Goal: Information Seeking & Learning: Learn about a topic

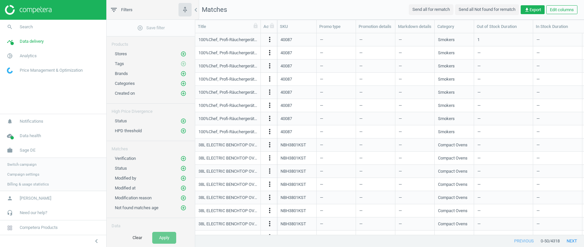
scroll to position [201, 389]
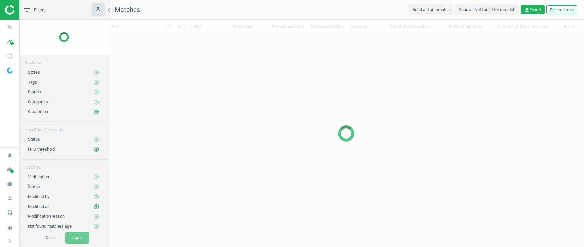
scroll to position [201, 476]
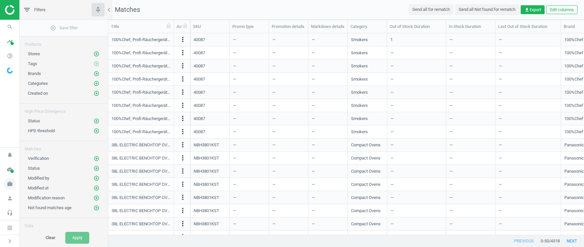
click at [8, 185] on icon "work" at bounding box center [10, 183] width 12 height 12
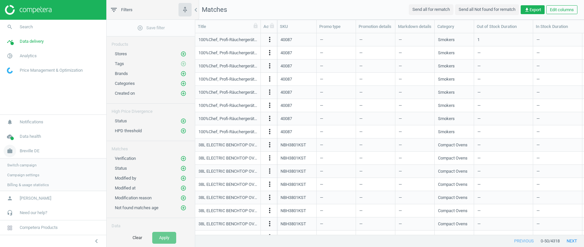
scroll to position [0, 0]
click at [30, 165] on span "Switch campaign" at bounding box center [21, 163] width 29 height 5
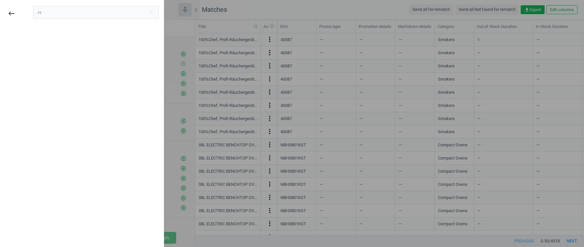
type input "г"
type input "union"
click at [49, 39] on div "Unioncoop" at bounding box center [50, 36] width 25 height 7
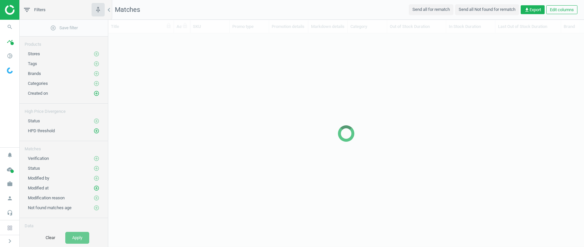
scroll to position [201, 476]
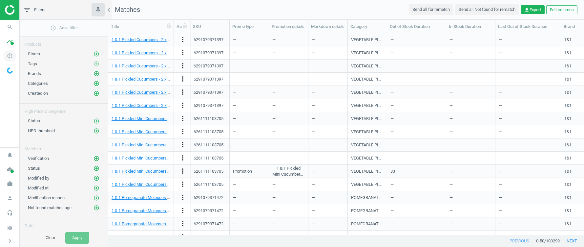
click at [13, 53] on icon "pie_chart_outlined" at bounding box center [10, 56] width 12 height 12
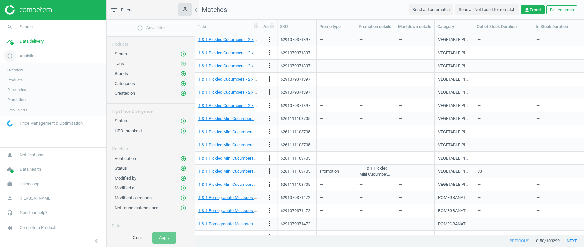
scroll to position [201, 389]
click at [25, 42] on span "Data delivery" at bounding box center [32, 41] width 24 height 6
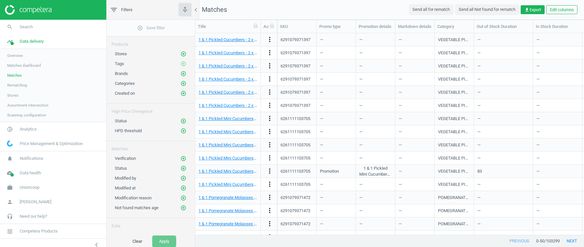
click at [17, 86] on span "Rematching" at bounding box center [17, 84] width 20 height 5
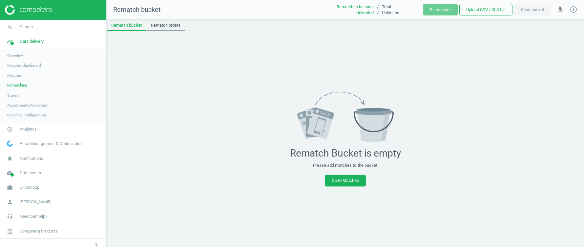
click at [171, 26] on link "Rematch orders" at bounding box center [165, 25] width 39 height 11
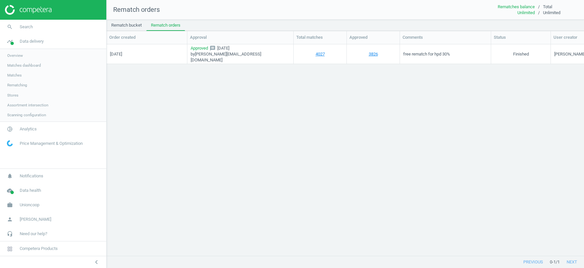
scroll to position [212, 478]
click at [10, 97] on link "Stores" at bounding box center [53, 95] width 106 height 10
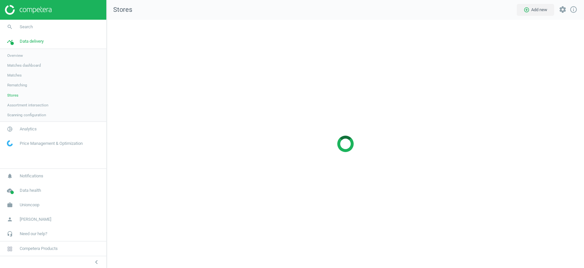
scroll to position [248, 478]
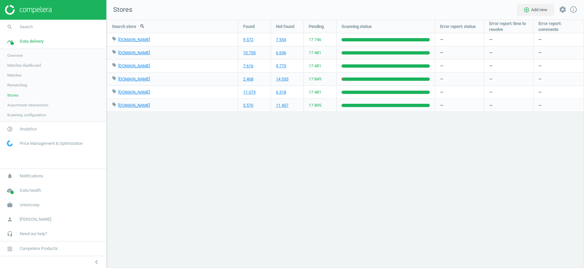
click at [15, 74] on span "Matches" at bounding box center [14, 75] width 14 height 5
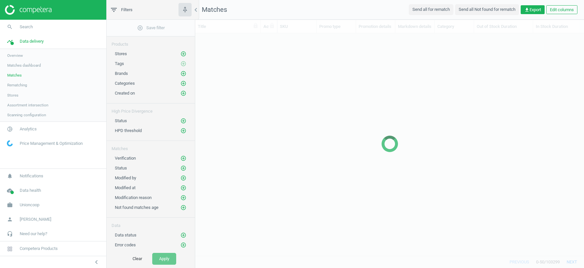
scroll to position [223, 389]
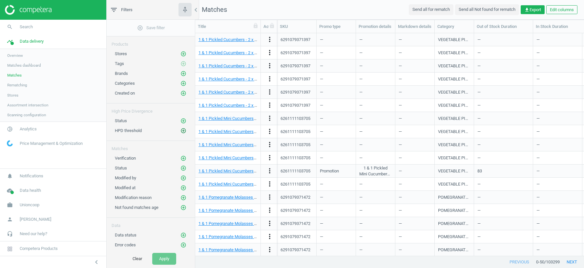
click at [185, 129] on icon "add_circle_outline" at bounding box center [184, 131] width 6 height 6
click at [240, 136] on input "text" at bounding box center [258, 133] width 57 height 11
type input "30"
click at [213, 136] on button "Select" at bounding box center [214, 134] width 26 height 12
click at [164, 246] on button "Apply" at bounding box center [164, 259] width 24 height 12
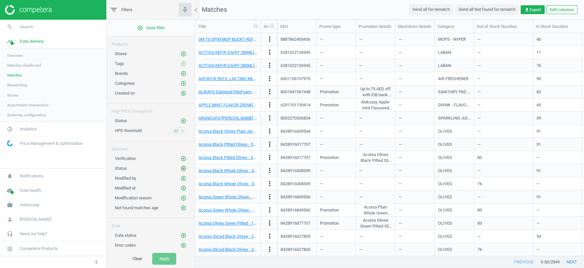
click at [183, 165] on icon "add_circle_outline" at bounding box center [184, 168] width 6 height 6
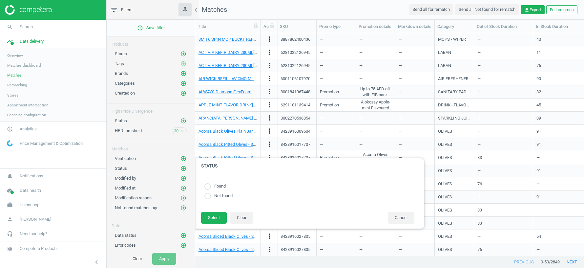
click at [208, 185] on input "radio" at bounding box center [207, 186] width 7 height 7
radio input "true"
click at [212, 215] on button "Select" at bounding box center [214, 218] width 26 height 12
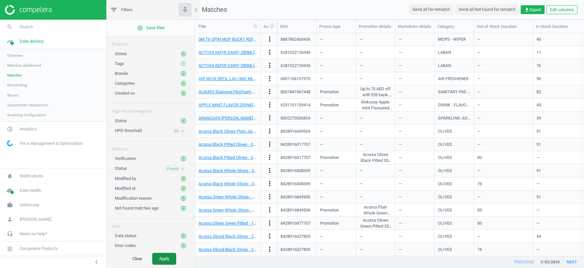
click at [165, 246] on button "Apply" at bounding box center [164, 259] width 24 height 12
click at [183, 166] on icon "close" at bounding box center [182, 168] width 5 height 5
click at [226, 40] on link "3M T6 SPIN MOP BUCKT REFILL[1PC]" at bounding box center [234, 39] width 70 height 5
click at [24, 129] on span "Analytics" at bounding box center [28, 129] width 17 height 6
click at [17, 81] on span "Products" at bounding box center [14, 79] width 15 height 5
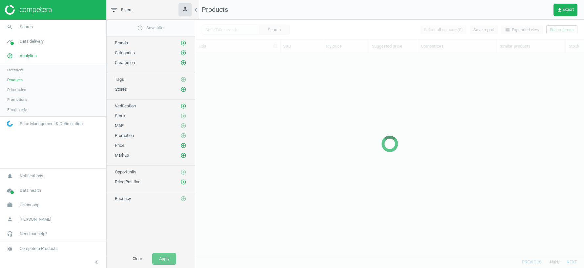
scroll to position [203, 389]
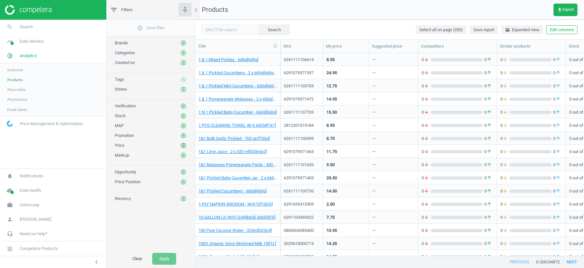
click at [183, 144] on icon "add_circle_outline" at bounding box center [184, 145] width 6 height 6
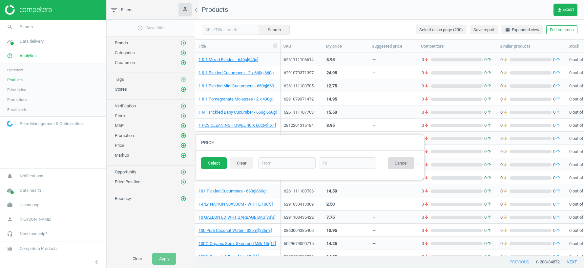
click at [401, 159] on button "Cancel" at bounding box center [401, 163] width 27 height 12
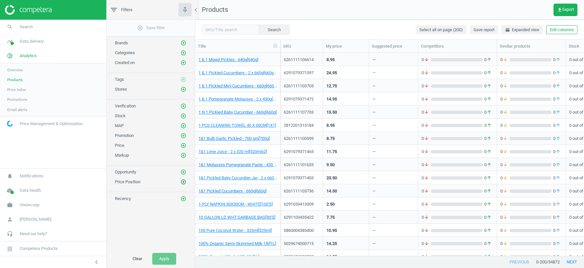
click at [180, 179] on button "add_circle_outline" at bounding box center [183, 182] width 7 height 7
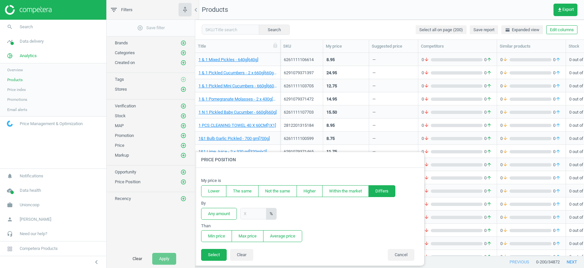
click at [388, 190] on button "Differs" at bounding box center [382, 191] width 27 height 12
click at [211, 191] on button "Lower" at bounding box center [213, 191] width 25 height 12
click at [251, 214] on input "text" at bounding box center [253, 213] width 26 height 11
type input "30"
click at [211, 235] on button "Min price" at bounding box center [216, 236] width 31 height 12
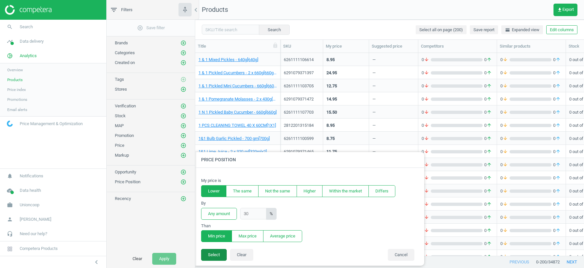
click at [211, 246] on button "Select" at bounding box center [214, 255] width 26 height 12
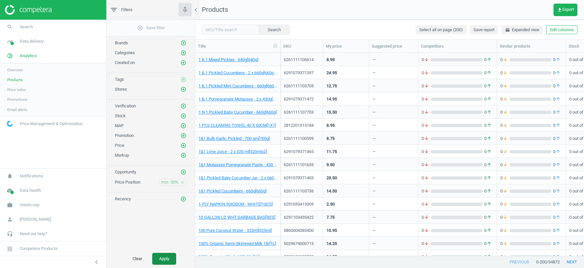
click at [169, 246] on button "Apply" at bounding box center [164, 259] width 24 height 12
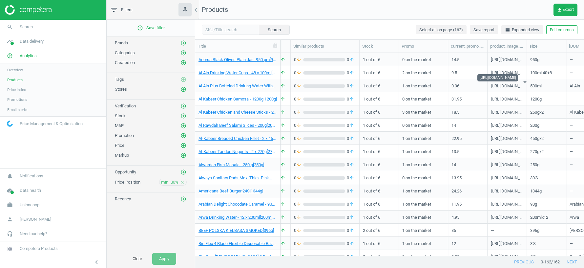
scroll to position [0, 206]
click at [388, 57] on div "1 out of 6" at bounding box center [379, 59] width 32 height 11
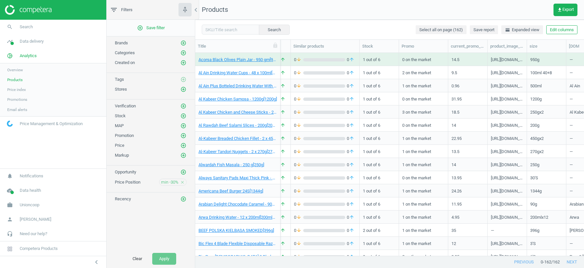
click at [388, 57] on div "1 out of 6" at bounding box center [379, 59] width 32 height 11
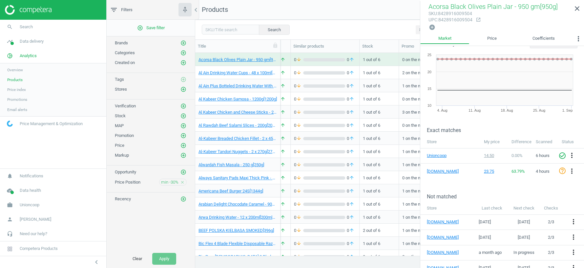
scroll to position [39, 0]
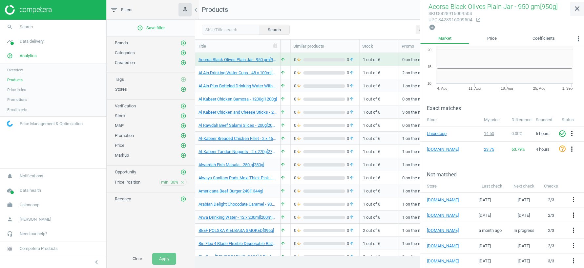
click at [579, 6] on icon "close" at bounding box center [577, 9] width 8 height 8
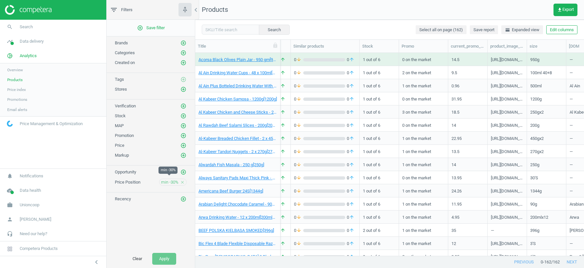
click at [170, 179] on span "min -30%" at bounding box center [169, 182] width 17 height 6
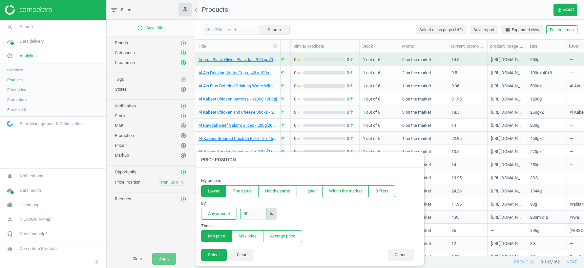
click at [247, 211] on input "30" at bounding box center [253, 213] width 26 height 11
type input "50"
click at [213, 246] on button "Select" at bounding box center [214, 255] width 26 height 12
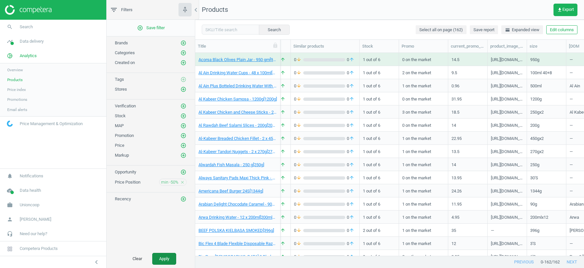
click at [168, 246] on button "Apply" at bounding box center [164, 259] width 24 height 12
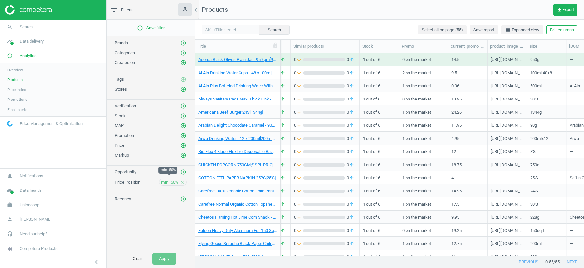
click at [167, 180] on span "min -50%" at bounding box center [169, 182] width 17 height 6
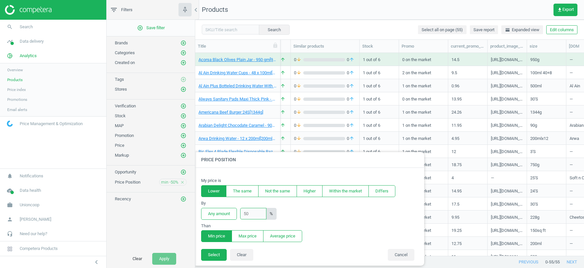
click at [248, 212] on input "50" at bounding box center [253, 213] width 26 height 11
type input "100"
click at [218, 246] on button "Select" at bounding box center [214, 255] width 26 height 12
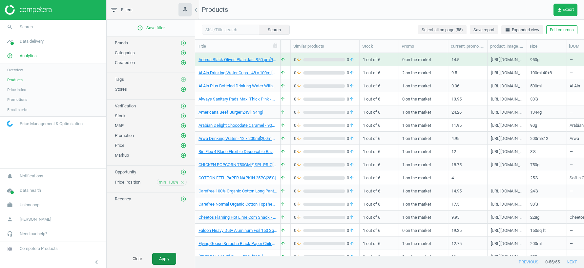
click at [166, 246] on button "Apply" at bounding box center [164, 259] width 24 height 12
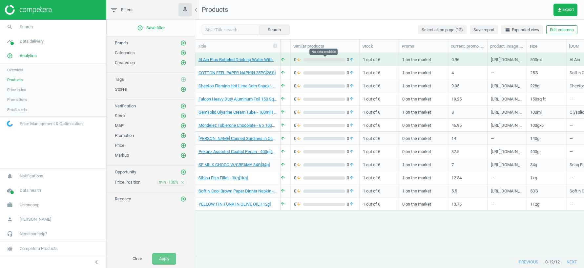
click at [325, 60] on div "grid" at bounding box center [324, 59] width 42 height 3
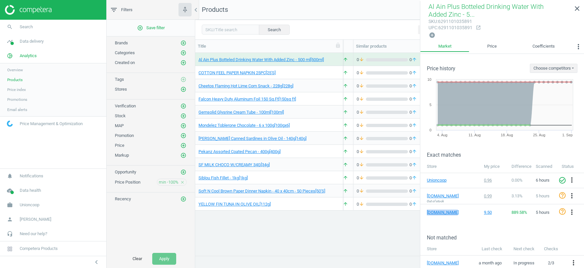
drag, startPoint x: 281, startPoint y: 49, endPoint x: 343, endPoint y: 50, distance: 62.7
click at [343, 50] on div at bounding box center [343, 46] width 7 height 13
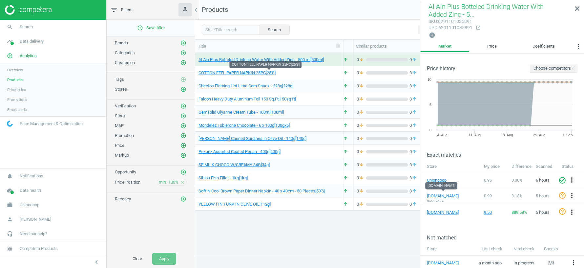
click at [321, 74] on span "COTTON FEEL PAPER NAPKIN 25PC[25'S]" at bounding box center [269, 73] width 141 height 6
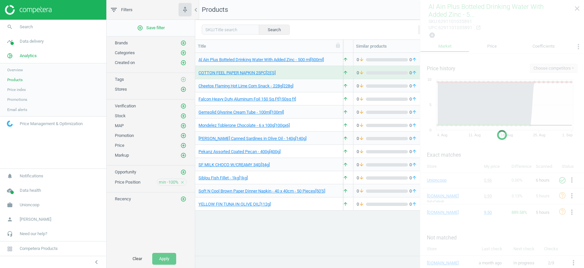
click at [321, 74] on span "COTTON FEEL PAPER NAPKIN 25PC[25'S]" at bounding box center [269, 73] width 141 height 6
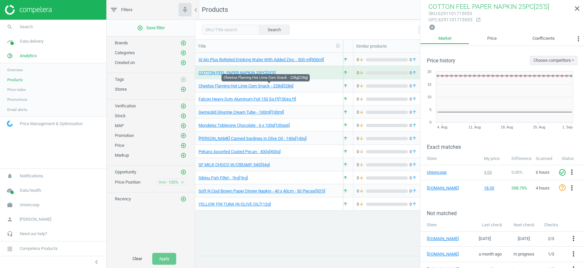
click at [323, 87] on span "Cheetos Flaming Hot Lime Corn Snack - 228g[228g]" at bounding box center [269, 86] width 141 height 6
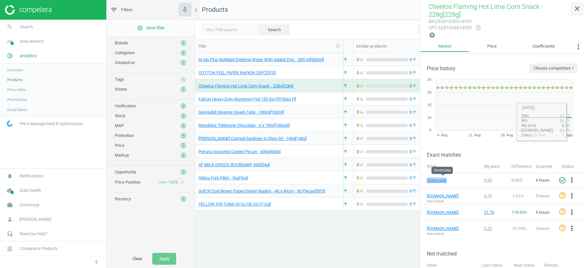
click at [575, 10] on icon "close" at bounding box center [577, 9] width 8 height 8
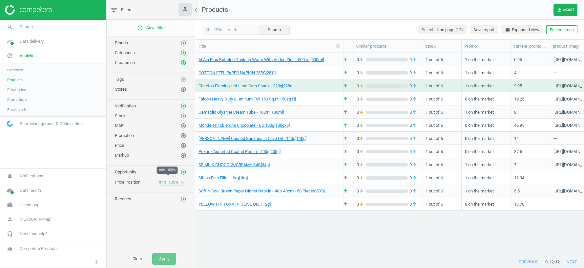
click at [163, 179] on span "min -100%" at bounding box center [169, 182] width 20 height 6
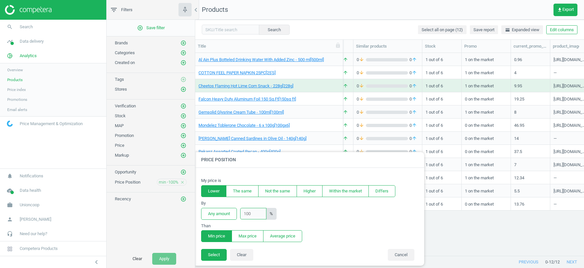
click at [248, 212] on input "100" at bounding box center [253, 213] width 26 height 11
type input "1"
type input "200"
click at [213, 246] on button "Select" at bounding box center [214, 255] width 26 height 12
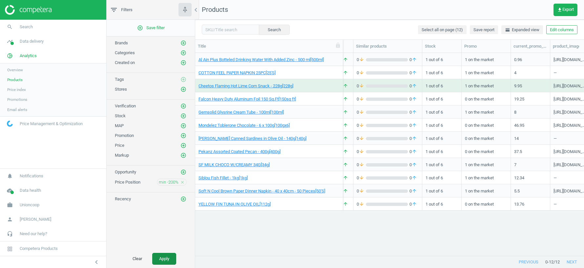
click at [163, 246] on button "Apply" at bounding box center [164, 259] width 24 height 12
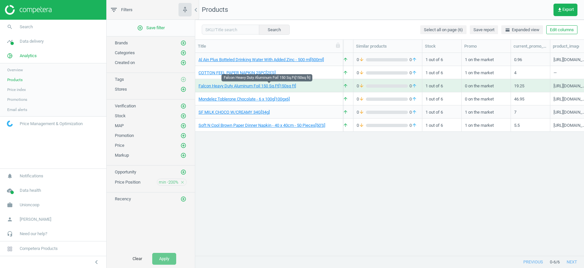
click at [332, 85] on span "Falcon Heavy Duty Aluminum Foil 150 Sq.Ft[150sq ft]" at bounding box center [269, 86] width 141 height 6
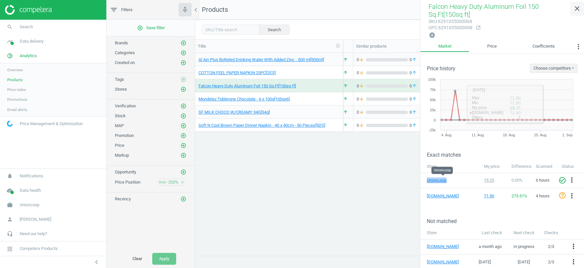
click at [576, 9] on icon "close" at bounding box center [577, 9] width 8 height 8
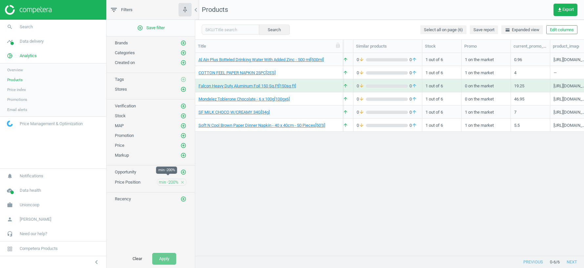
click at [163, 179] on span "min -200%" at bounding box center [169, 182] width 20 height 6
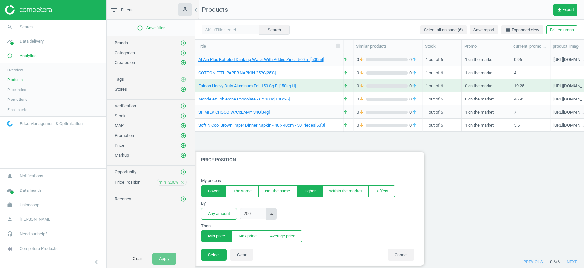
click at [308, 192] on button "Higher" at bounding box center [310, 191] width 26 height 12
click at [250, 236] on button "Max price" at bounding box center [248, 236] width 32 height 12
click at [213, 246] on button "Select" at bounding box center [214, 255] width 26 height 12
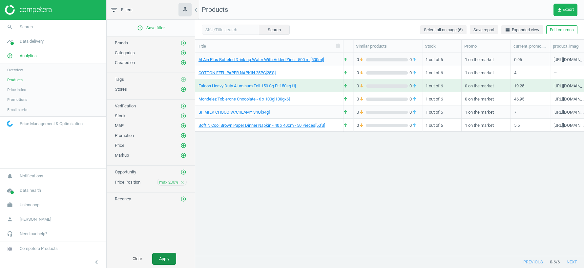
click at [162, 246] on button "Apply" at bounding box center [164, 259] width 24 height 12
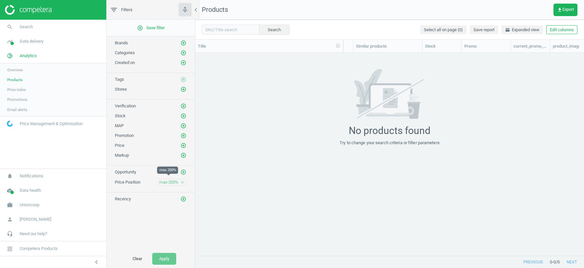
click at [170, 179] on span "max 200%" at bounding box center [168, 182] width 19 height 6
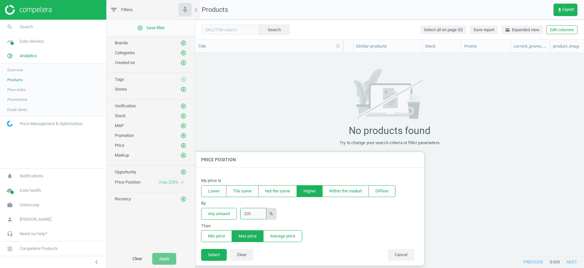
click at [247, 212] on input "200" at bounding box center [253, 213] width 26 height 11
type input "2"
type input "100"
click at [212, 246] on button "Select" at bounding box center [214, 255] width 26 height 12
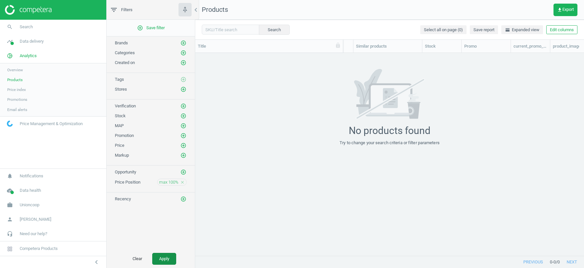
click at [163, 246] on button "Apply" at bounding box center [164, 259] width 24 height 12
click at [167, 179] on span "max 100%" at bounding box center [168, 182] width 19 height 6
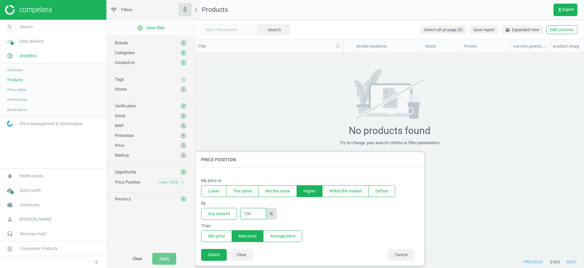
click at [248, 213] on input "100" at bounding box center [253, 213] width 26 height 11
type input "50"
click at [218, 246] on button "Select" at bounding box center [214, 255] width 26 height 12
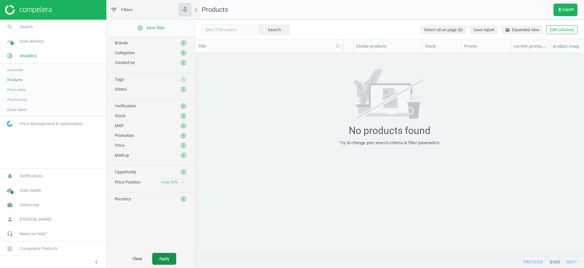
click at [165, 246] on button "Apply" at bounding box center [164, 259] width 24 height 12
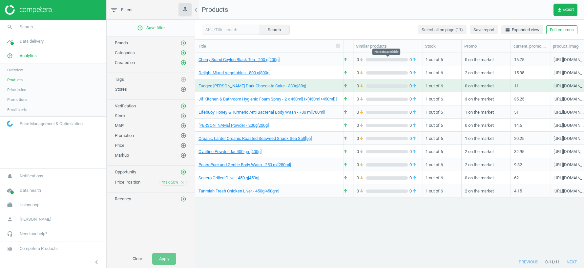
click at [387, 57] on div "0 arrow_downward 0 arrow_upward" at bounding box center [388, 60] width 62 height 6
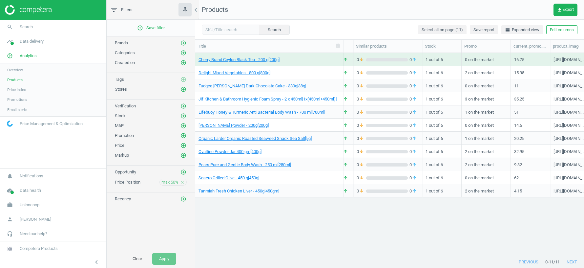
click at [387, 56] on body "Group 2 Created with Sketch. ic/cloud_download/grey600 Created with Sketch. gra…" at bounding box center [292, 134] width 584 height 268
click at [356, 63] on div "0 arrow_downward 0 arrow_upward" at bounding box center [388, 59] width 69 height 13
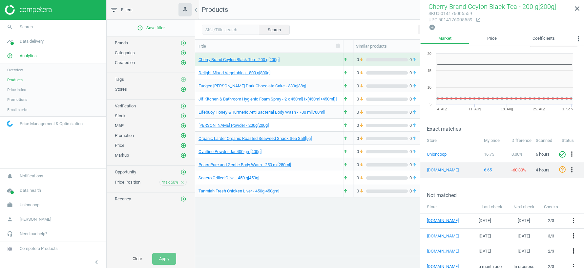
scroll to position [39, 0]
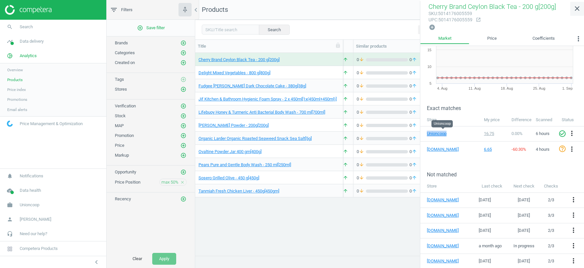
click at [577, 8] on icon "close" at bounding box center [577, 9] width 8 height 8
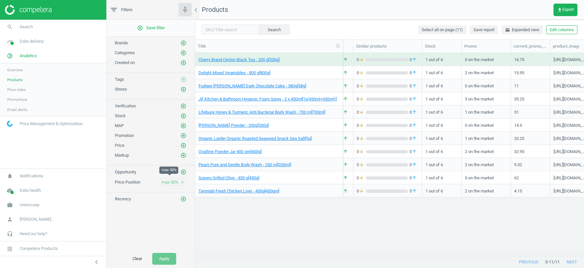
click at [170, 179] on span "max 50%" at bounding box center [169, 182] width 17 height 6
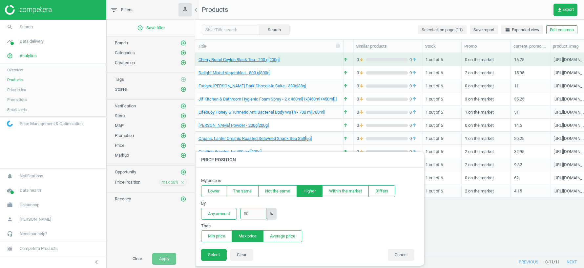
click at [248, 216] on input "50" at bounding box center [253, 213] width 26 height 11
type input "5"
type input "30"
click at [213, 246] on button "Select" at bounding box center [214, 255] width 26 height 12
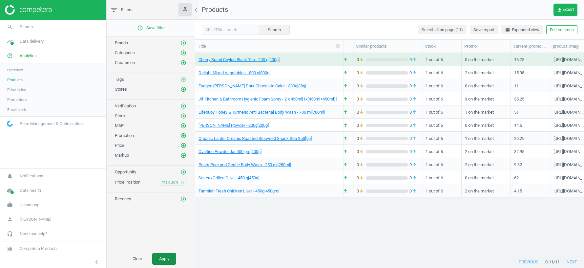
click at [156, 246] on button "Apply" at bounding box center [164, 259] width 24 height 12
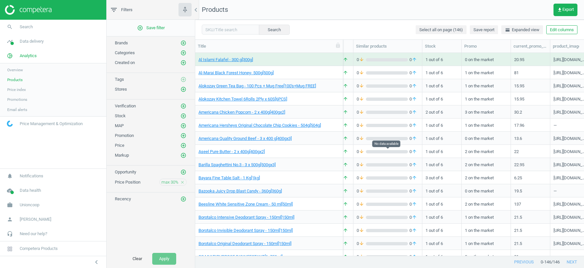
click at [394, 151] on div "grid" at bounding box center [387, 151] width 42 height 3
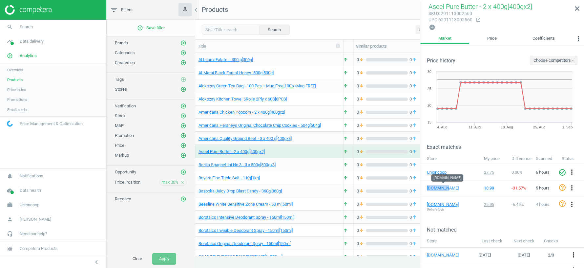
click at [15, 79] on span "Products" at bounding box center [14, 79] width 15 height 5
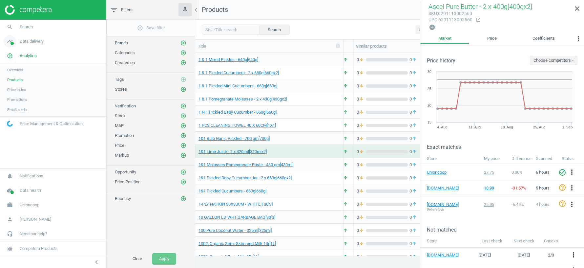
click at [32, 42] on span "Data delivery" at bounding box center [32, 41] width 24 height 6
click at [16, 95] on span "Stores" at bounding box center [12, 95] width 11 height 5
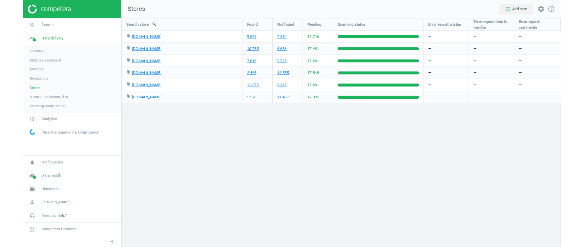
scroll to position [227, 478]
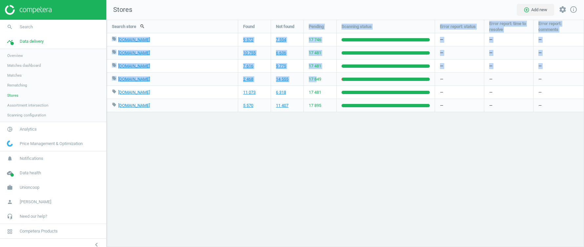
drag, startPoint x: 307, startPoint y: 25, endPoint x: 317, endPoint y: 80, distance: 56.3
click at [317, 80] on div "Search store search Found Not found Pending Scanning status Error report: statu…" at bounding box center [345, 66] width 477 height 92
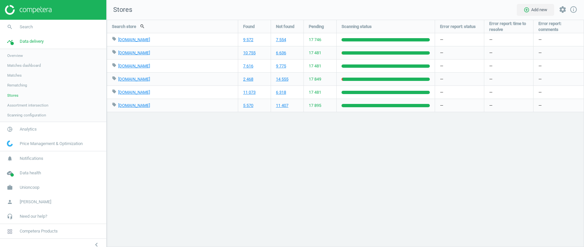
click at [334, 143] on div "Search store search Found Not found Pending Scanning status Error report: statu…" at bounding box center [346, 133] width 478 height 227
click at [313, 26] on span "Pending" at bounding box center [316, 27] width 15 height 6
click at [20, 84] on span "Rematching" at bounding box center [17, 84] width 20 height 5
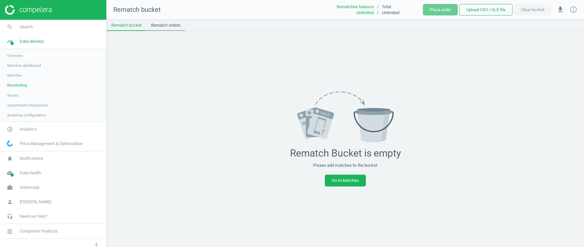
click at [169, 29] on link "Rematch orders" at bounding box center [165, 25] width 39 height 11
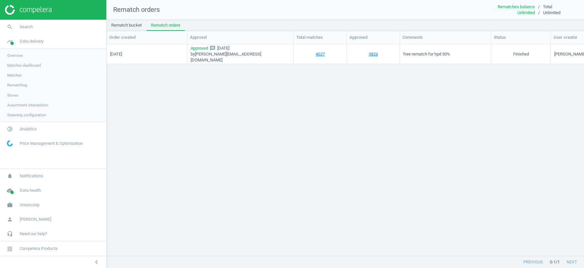
scroll to position [212, 478]
click at [33, 39] on span "Data delivery" at bounding box center [32, 41] width 24 height 6
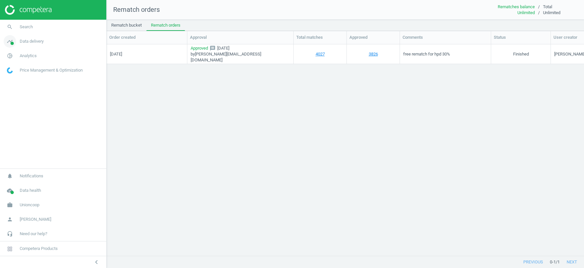
click at [33, 39] on span "Data delivery" at bounding box center [32, 41] width 24 height 6
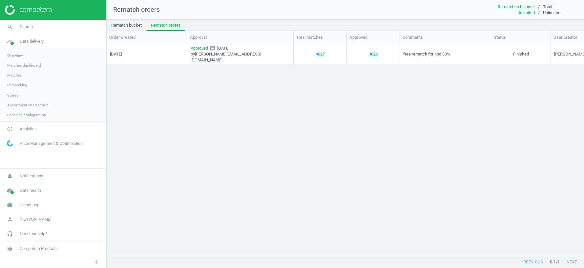
click at [12, 96] on span "Stores" at bounding box center [12, 95] width 11 height 5
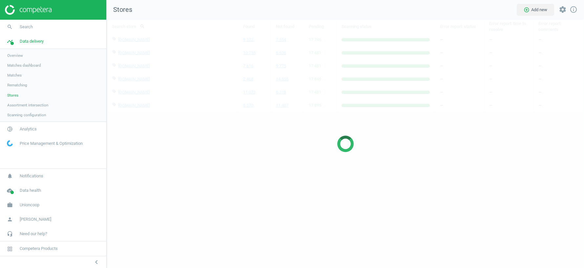
scroll to position [248, 478]
click at [39, 39] on span "Data delivery" at bounding box center [32, 41] width 24 height 6
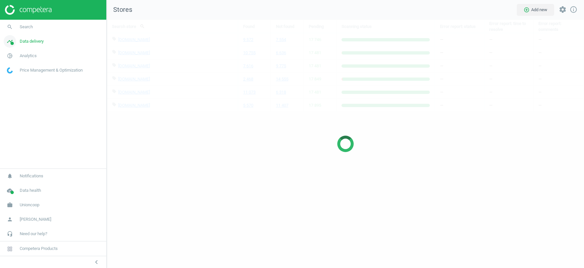
click at [39, 39] on span "Data delivery" at bounding box center [32, 41] width 24 height 6
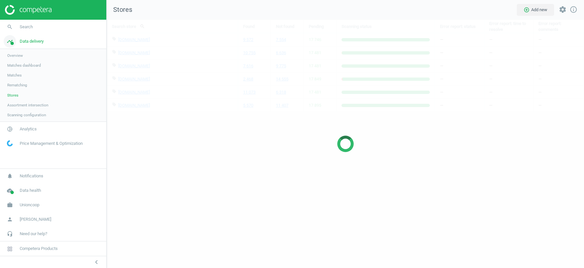
click at [26, 45] on link "timeline Data delivery" at bounding box center [53, 41] width 106 height 14
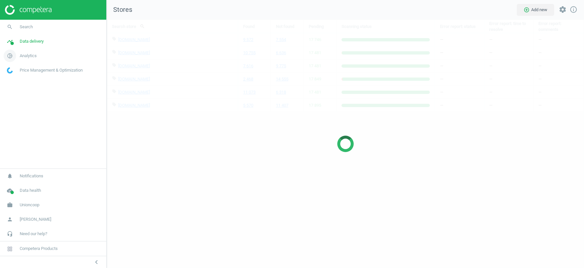
click at [23, 57] on span "Analytics" at bounding box center [28, 56] width 17 height 6
click at [12, 82] on link "Products" at bounding box center [53, 80] width 106 height 10
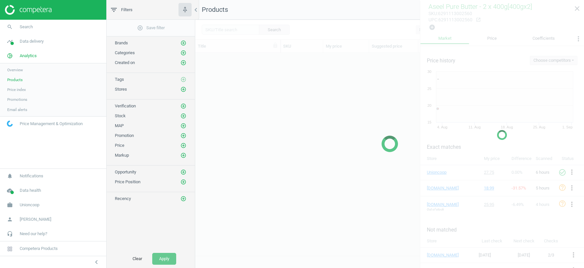
scroll to position [203, 389]
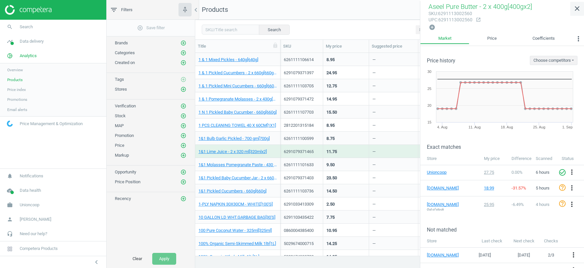
click at [582, 10] on link "close" at bounding box center [577, 9] width 14 height 14
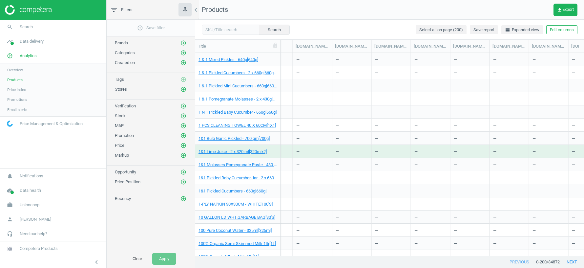
scroll to position [0, 480]
click at [561, 32] on button "Edit columns" at bounding box center [562, 29] width 31 height 9
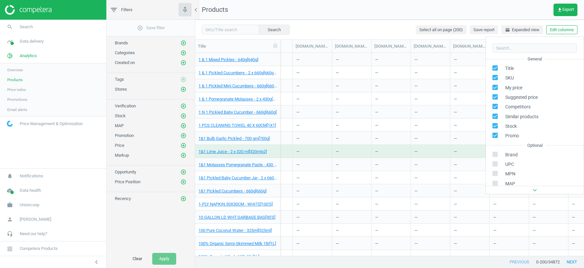
scroll to position [89, 0]
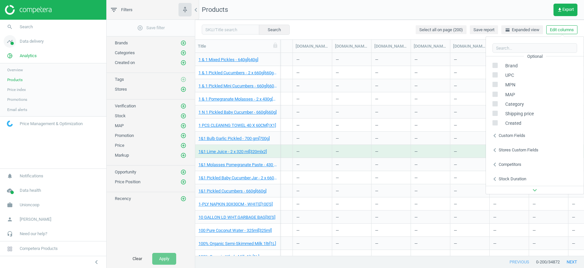
click at [38, 45] on link "timeline Data delivery" at bounding box center [53, 41] width 106 height 14
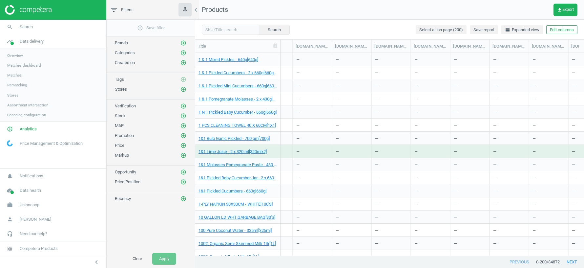
click at [19, 96] on link "Stores" at bounding box center [53, 95] width 106 height 10
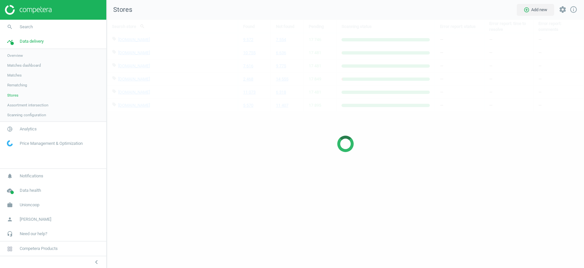
scroll to position [248, 478]
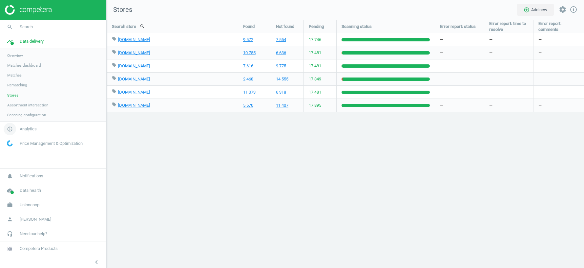
click at [25, 130] on span "Analytics" at bounding box center [28, 129] width 17 height 6
click at [15, 79] on span "Products" at bounding box center [14, 79] width 15 height 5
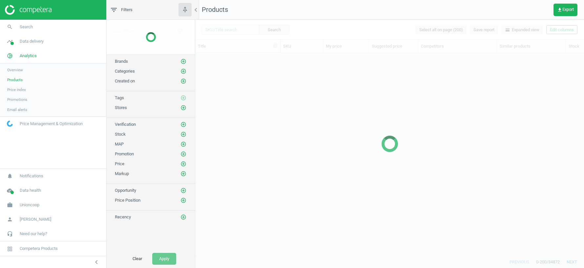
scroll to position [203, 389]
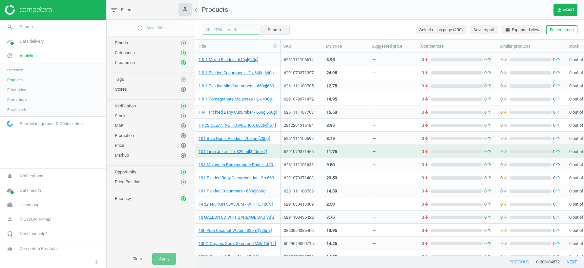
click at [219, 32] on input "text" at bounding box center [230, 30] width 57 height 10
paste input "6291101132408"
type input "6291101132408"
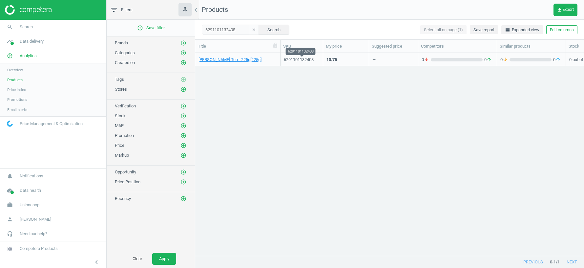
click at [302, 59] on div "6291101132408" at bounding box center [302, 60] width 36 height 6
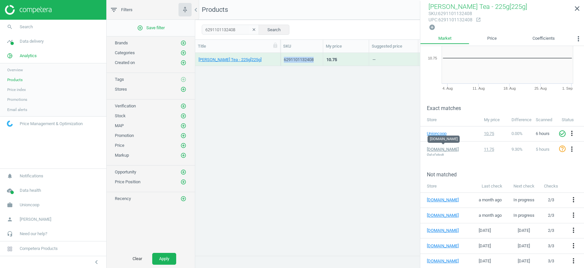
scroll to position [203, 389]
click at [86, 246] on div "chevron_left" at bounding box center [53, 262] width 106 height 12
click at [41, 246] on span "Competera Products" at bounding box center [39, 249] width 38 height 6
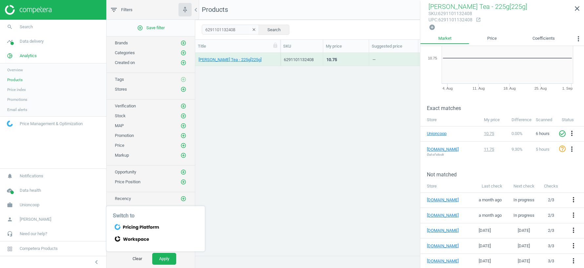
click at [130, 224] on icon at bounding box center [137, 226] width 48 height 9
click at [140, 224] on icon at bounding box center [137, 226] width 48 height 9
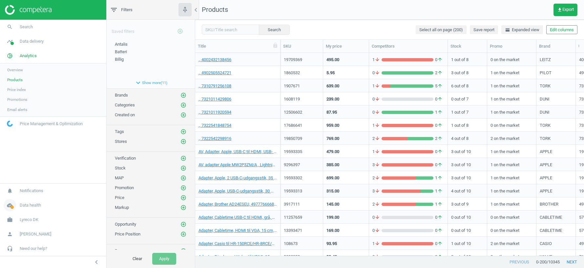
scroll to position [203, 389]
click at [38, 43] on span "Data delivery" at bounding box center [32, 41] width 24 height 6
click at [15, 96] on span "Stores" at bounding box center [12, 95] width 11 height 5
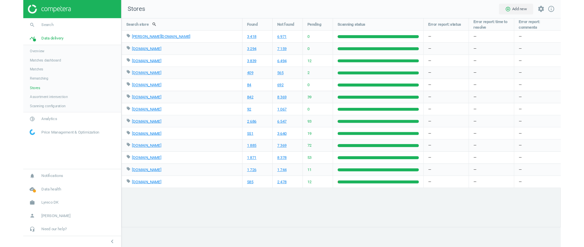
scroll to position [227, 478]
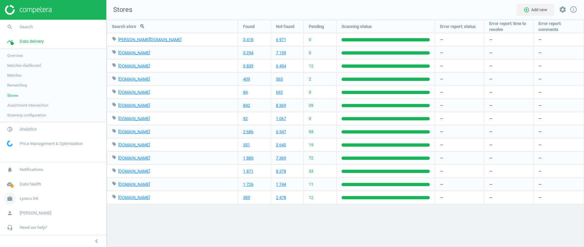
click at [32, 198] on span "Lyreco DK" at bounding box center [29, 198] width 19 height 6
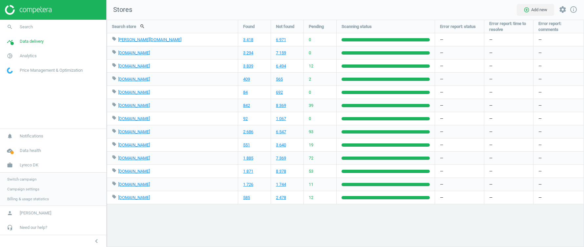
click at [26, 180] on span "Switch campaign" at bounding box center [21, 178] width 29 height 5
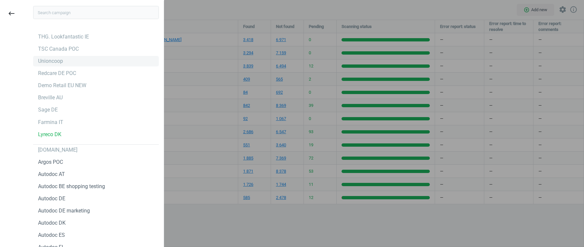
click at [50, 61] on div "Unioncoop" at bounding box center [50, 60] width 25 height 7
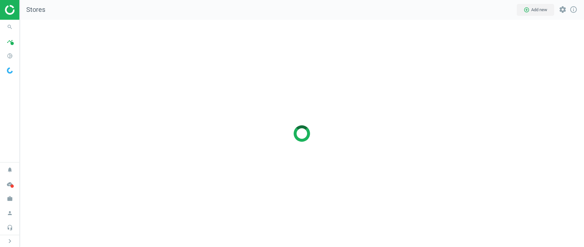
scroll to position [227, 565]
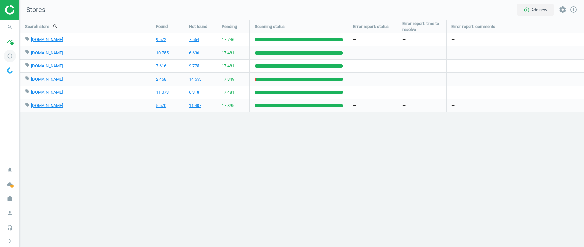
click at [11, 57] on icon "pie_chart_outlined" at bounding box center [10, 56] width 12 height 12
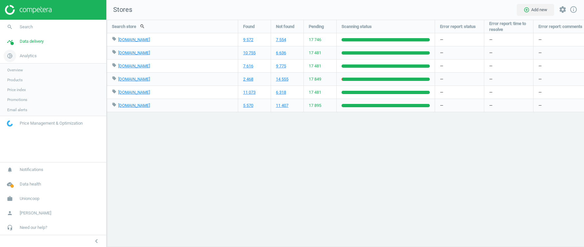
scroll to position [227, 478]
click at [28, 40] on span "Data delivery" at bounding box center [32, 41] width 24 height 6
click at [18, 76] on span "Matches" at bounding box center [14, 75] width 14 height 5
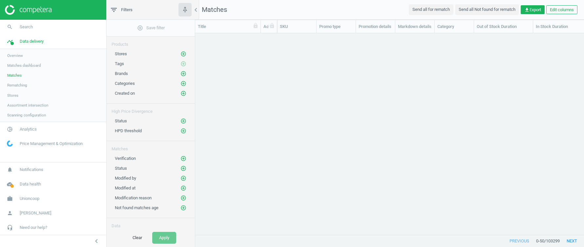
scroll to position [201, 389]
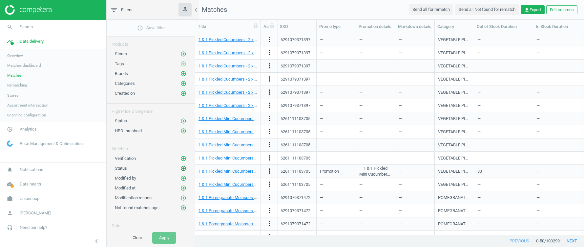
click at [183, 165] on icon "add_circle_outline" at bounding box center [184, 168] width 6 height 6
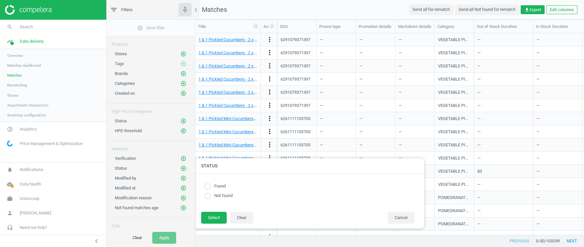
click at [208, 197] on input "radio" at bounding box center [207, 195] width 7 height 7
radio input "true"
click at [212, 220] on button "Select" at bounding box center [214, 217] width 26 height 12
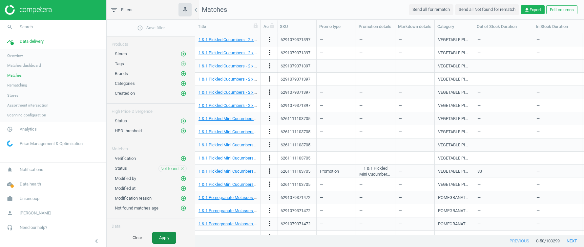
click at [165, 238] on button "Apply" at bounding box center [164, 237] width 24 height 12
click at [182, 166] on icon "close" at bounding box center [182, 168] width 5 height 5
click at [183, 52] on icon "add_circle_outline" at bounding box center [184, 54] width 6 height 6
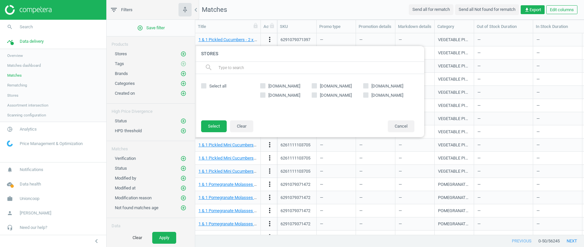
click at [263, 85] on input "carrefouruae.com" at bounding box center [263, 85] width 4 height 4
checkbox input "true"
click at [211, 123] on button "Select" at bounding box center [214, 126] width 26 height 12
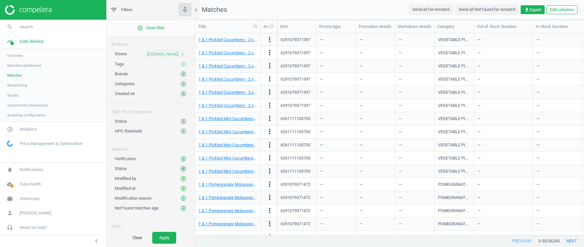
click at [185, 167] on icon "add_circle_outline" at bounding box center [184, 168] width 6 height 6
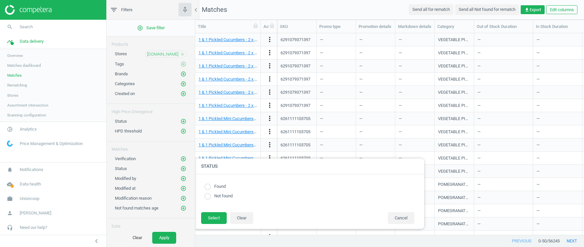
click at [209, 185] on input "radio" at bounding box center [207, 186] width 7 height 7
radio input "true"
click at [213, 215] on button "Select" at bounding box center [214, 218] width 26 height 12
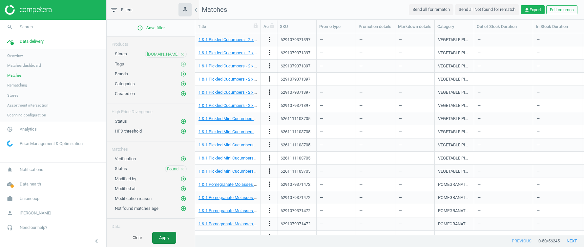
click at [161, 236] on button "Apply" at bounding box center [164, 237] width 24 height 12
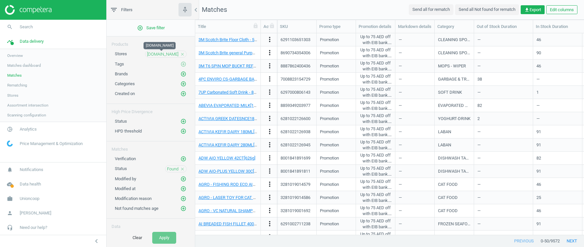
click at [161, 54] on span "carrefouruae.com" at bounding box center [163, 54] width 32 height 6
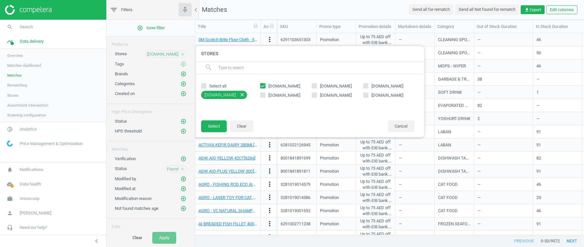
click at [317, 85] on icon at bounding box center [314, 85] width 5 height 5
click at [317, 85] on input "gcc.luluhypermarket.com" at bounding box center [314, 85] width 4 height 4
checkbox input "true"
click at [262, 83] on input "carrefouruae.com" at bounding box center [263, 85] width 4 height 4
checkbox input "false"
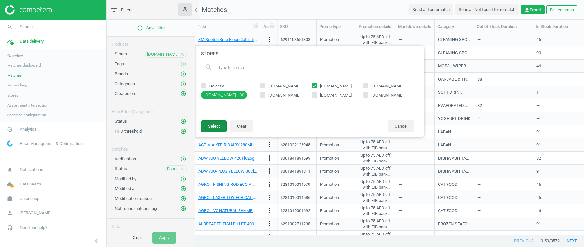
click at [211, 125] on button "Select" at bounding box center [214, 126] width 26 height 12
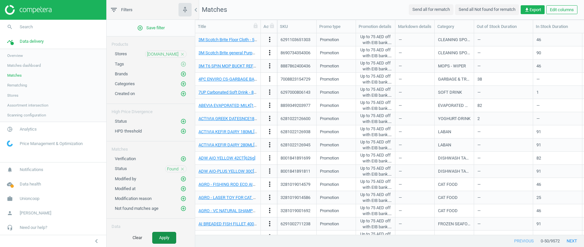
click at [166, 238] on button "Apply" at bounding box center [164, 237] width 24 height 12
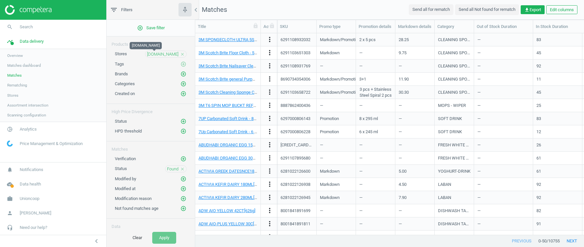
click at [154, 53] on span "gcc.luluhypermarket.com" at bounding box center [163, 54] width 32 height 6
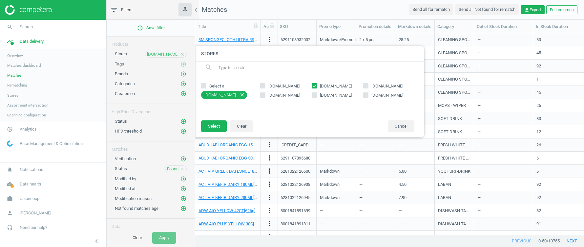
click at [263, 95] on input "talabat.com" at bounding box center [263, 95] width 4 height 4
checkbox input "true"
click at [316, 84] on input "gcc.luluhypermarket.com" at bounding box center [314, 85] width 4 height 4
checkbox input "false"
click at [215, 124] on button "Select" at bounding box center [214, 126] width 26 height 12
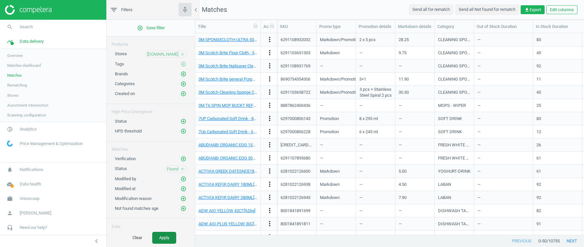
click at [162, 234] on button "Apply" at bounding box center [164, 237] width 24 height 12
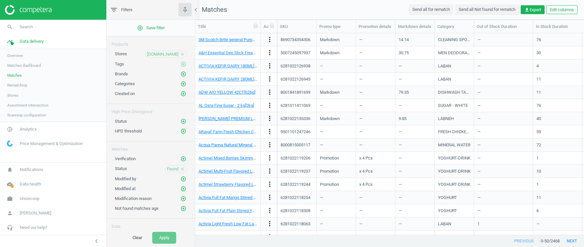
click at [22, 104] on span "Assortment intersection" at bounding box center [27, 104] width 41 height 5
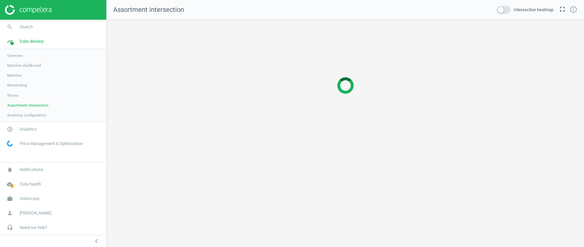
click at [504, 9] on span at bounding box center [504, 10] width 14 height 8
click at [0, 0] on input "checkbox" at bounding box center [0, 0] width 0 height 0
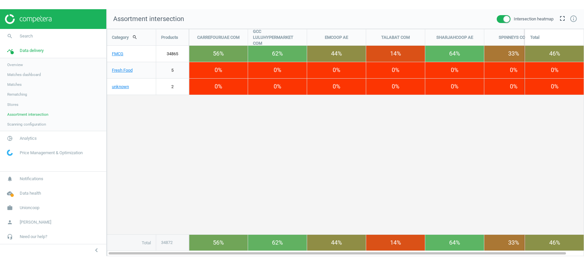
scroll to position [227, 478]
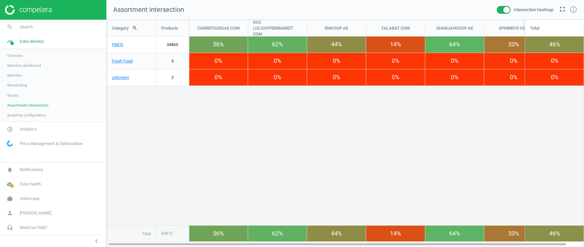
click at [498, 10] on span at bounding box center [504, 10] width 14 height 8
click at [0, 0] on input "checkbox" at bounding box center [0, 0] width 0 height 0
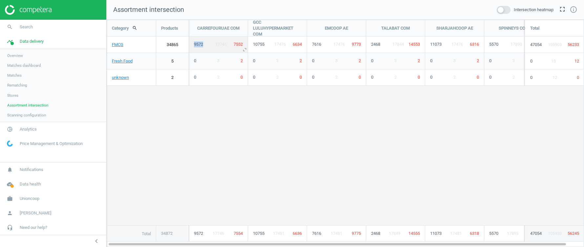
drag, startPoint x: 195, startPoint y: 44, endPoint x: 204, endPoint y: 44, distance: 8.9
click at [203, 44] on span "9572" at bounding box center [198, 44] width 9 height 5
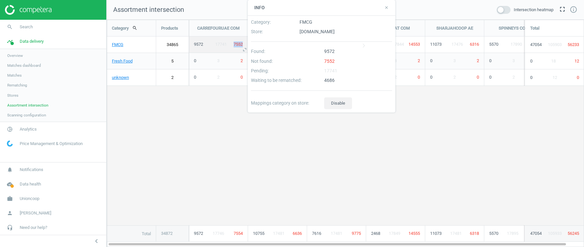
drag, startPoint x: 232, startPoint y: 44, endPoint x: 244, endPoint y: 44, distance: 11.2
click at [244, 44] on div "7552" at bounding box center [236, 44] width 18 height 6
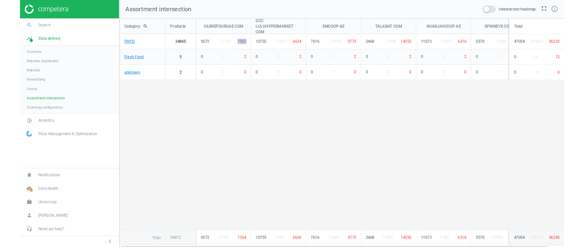
scroll to position [248, 478]
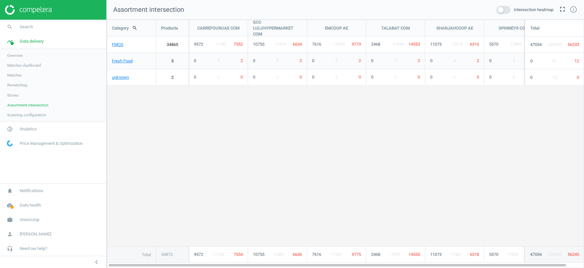
click at [201, 113] on div "Category search Products CARREFOURUAE COM GCC LULUHYPERMARKET COM EMCOOP AE TAL…" at bounding box center [345, 141] width 477 height 243
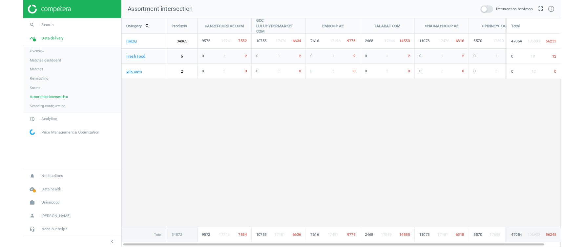
scroll to position [247, 478]
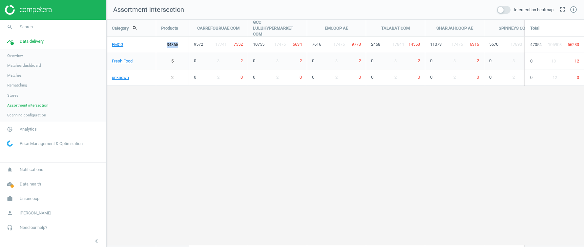
drag, startPoint x: 165, startPoint y: 45, endPoint x: 183, endPoint y: 45, distance: 18.1
click at [183, 45] on link "34865" at bounding box center [172, 44] width 32 height 16
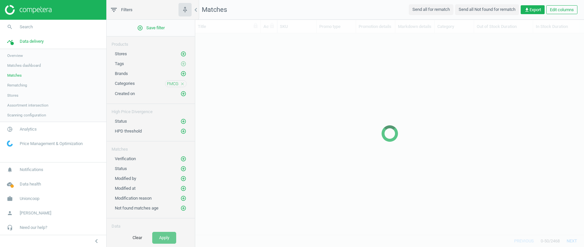
scroll to position [201, 389]
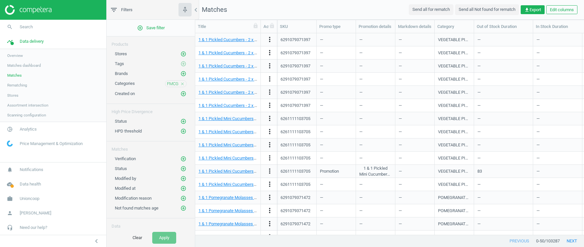
click at [18, 108] on link "Assortment intersection" at bounding box center [53, 105] width 106 height 10
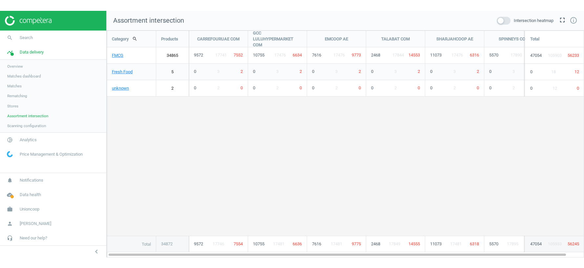
scroll to position [227, 478]
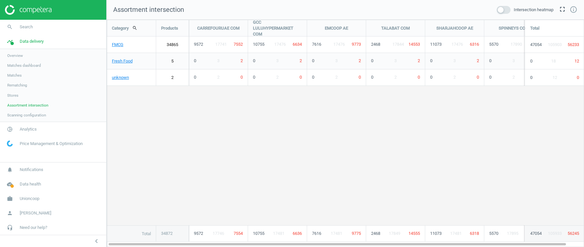
click at [505, 10] on span at bounding box center [504, 10] width 14 height 8
click at [0, 0] on input "checkbox" at bounding box center [0, 0] width 0 height 0
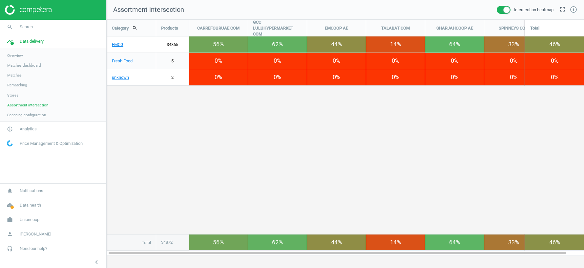
scroll to position [248, 478]
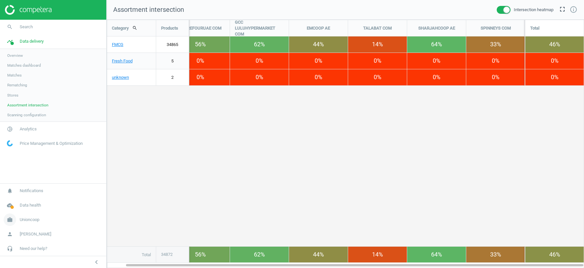
click at [32, 221] on span "Unioncoop" at bounding box center [30, 220] width 20 height 6
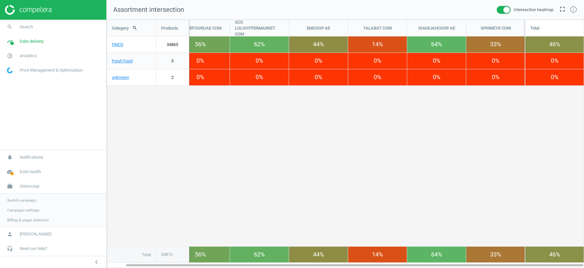
click at [26, 203] on span "Switch campaign" at bounding box center [21, 200] width 29 height 5
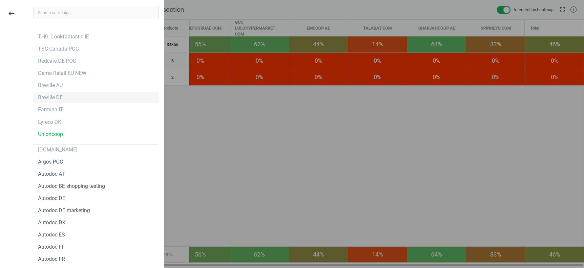
click at [50, 99] on div "Breville DE" at bounding box center [50, 97] width 25 height 7
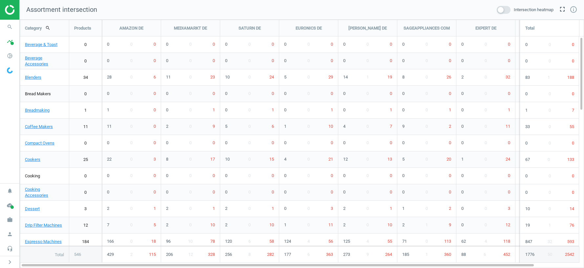
scroll to position [248, 565]
click at [503, 11] on span at bounding box center [504, 10] width 14 height 8
click at [0, 0] on input "checkbox" at bounding box center [0, 0] width 0 height 0
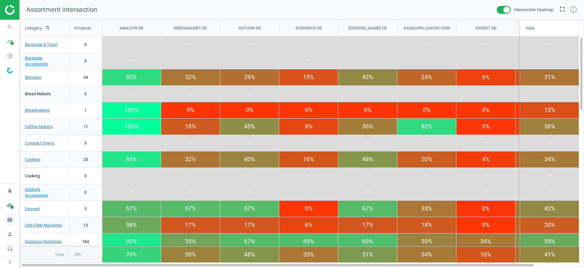
click at [11, 220] on icon "work" at bounding box center [10, 219] width 12 height 12
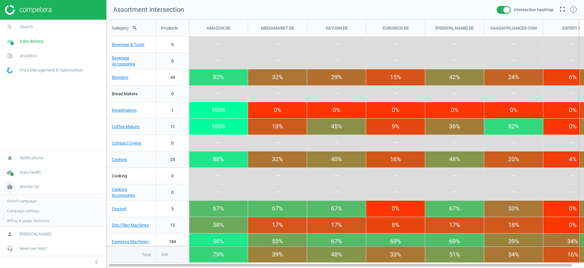
scroll to position [3, 3]
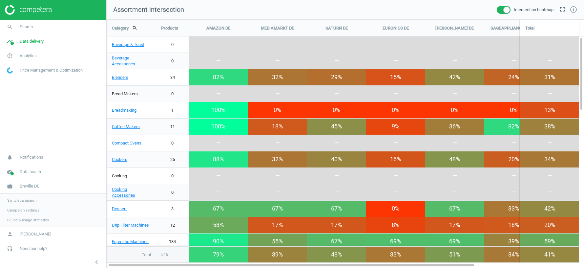
click at [27, 200] on span "Switch campaign" at bounding box center [21, 200] width 29 height 5
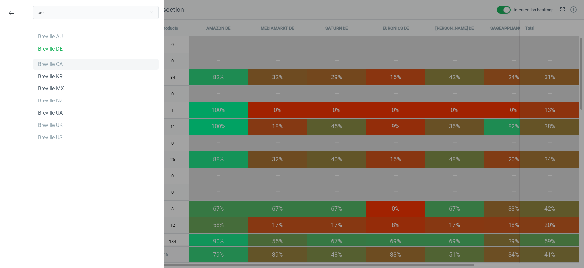
type input "bre"
click at [43, 66] on div "Breville CA" at bounding box center [50, 64] width 25 height 7
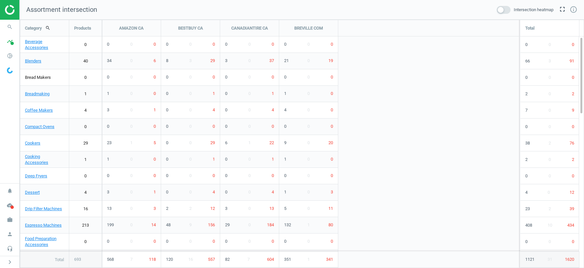
scroll to position [248, 565]
click at [10, 221] on icon "work" at bounding box center [10, 219] width 12 height 12
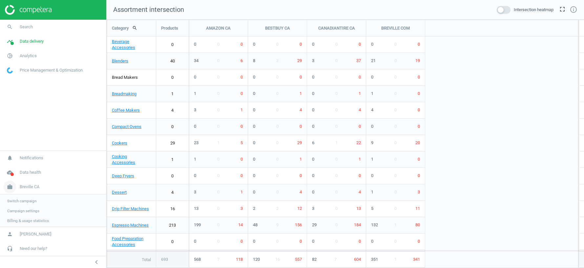
scroll to position [3, 3]
click at [26, 200] on span "Switch campaign" at bounding box center [21, 200] width 29 height 5
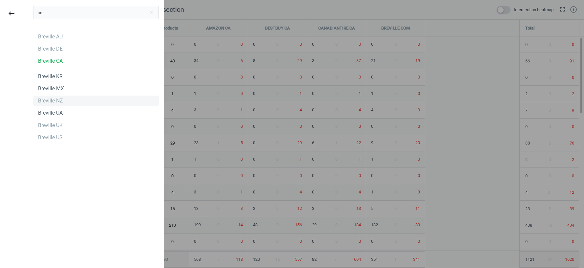
type input "bre"
click at [50, 102] on div "Breville NZ" at bounding box center [50, 100] width 25 height 7
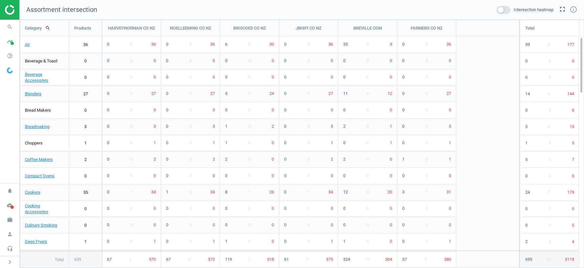
scroll to position [248, 565]
click at [10, 221] on icon "work" at bounding box center [10, 219] width 12 height 12
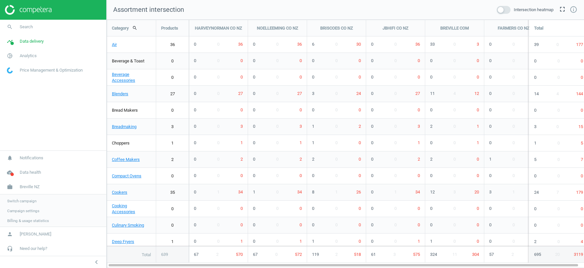
scroll to position [248, 478]
click at [36, 201] on span "Switch campaign" at bounding box center [21, 200] width 29 height 5
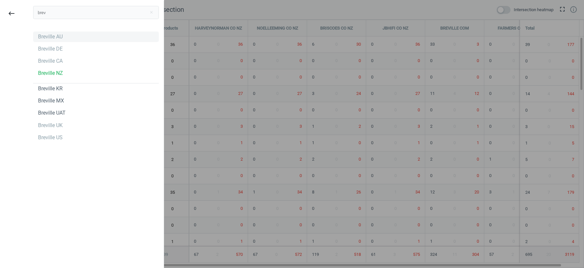
type input "brev"
click at [48, 34] on div "Breville AU" at bounding box center [50, 36] width 25 height 7
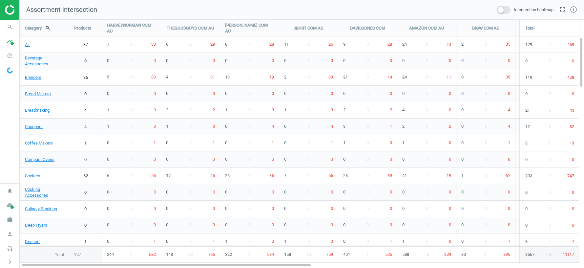
scroll to position [248, 565]
click at [9, 52] on icon "pie_chart_outlined" at bounding box center [10, 56] width 12 height 12
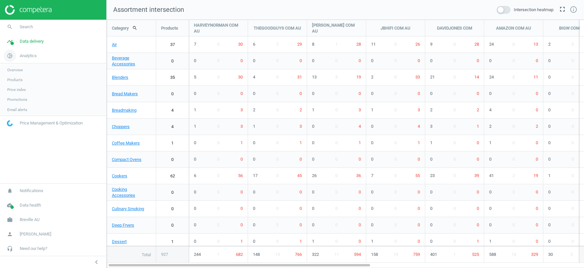
scroll to position [248, 478]
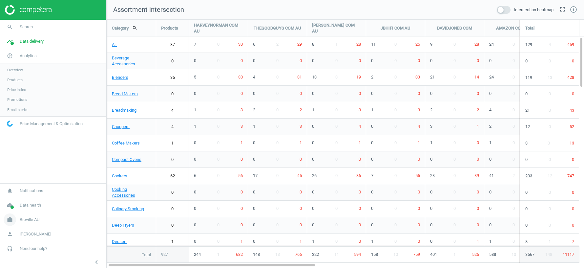
click at [24, 219] on span "Breville AU" at bounding box center [30, 220] width 20 height 6
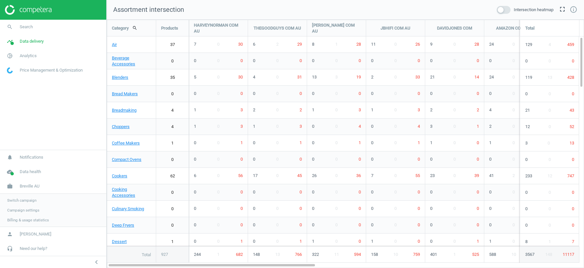
click at [27, 200] on span "Switch campaign" at bounding box center [21, 200] width 29 height 5
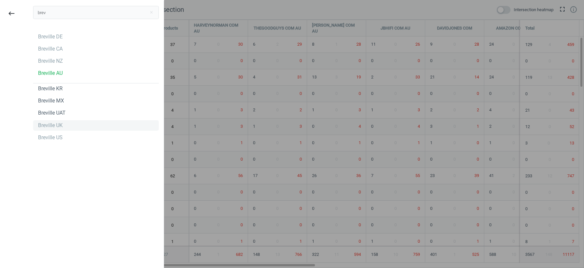
type input "brev"
click at [45, 127] on div "Breville UK" at bounding box center [50, 125] width 25 height 7
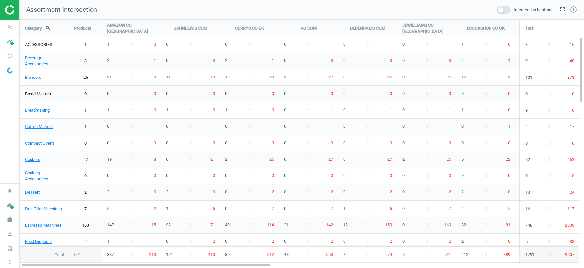
scroll to position [248, 565]
click at [11, 216] on icon "work" at bounding box center [10, 219] width 12 height 12
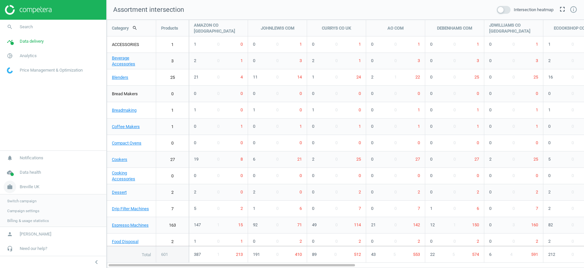
scroll to position [248, 478]
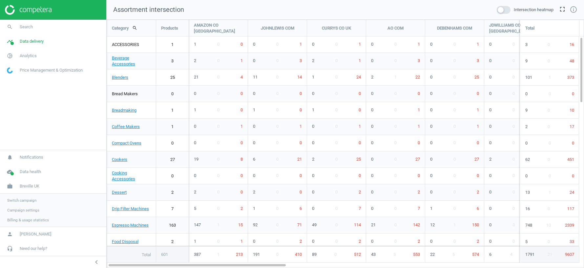
click at [16, 200] on span "Switch campaign" at bounding box center [21, 200] width 29 height 5
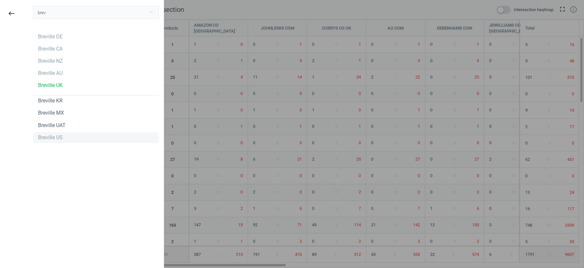
type input "brev"
click at [48, 137] on div "Breville US" at bounding box center [50, 137] width 25 height 7
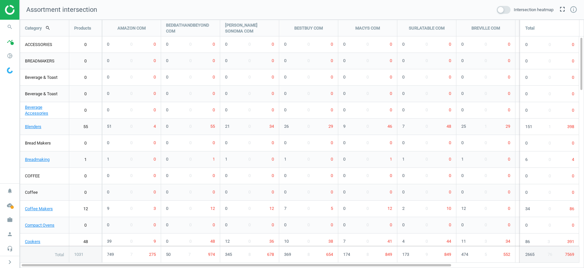
scroll to position [248, 565]
click at [12, 222] on icon "work" at bounding box center [10, 219] width 12 height 12
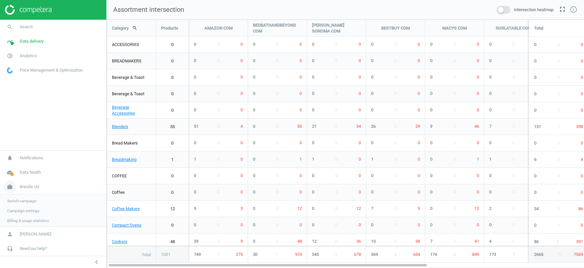
scroll to position [248, 478]
click at [20, 199] on span "Switch campaign" at bounding box center [21, 200] width 29 height 5
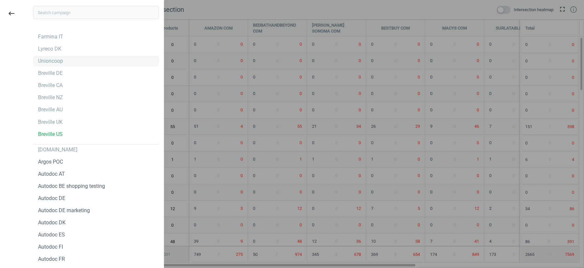
click at [54, 63] on div "Unioncoop" at bounding box center [50, 60] width 25 height 7
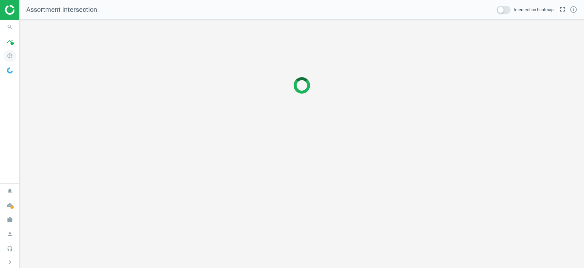
click at [10, 55] on icon "pie_chart_outlined" at bounding box center [10, 56] width 12 height 12
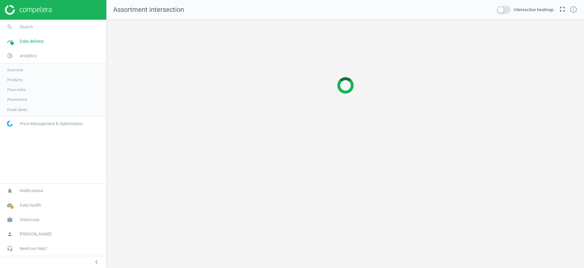
click at [17, 80] on span "Products" at bounding box center [14, 79] width 15 height 5
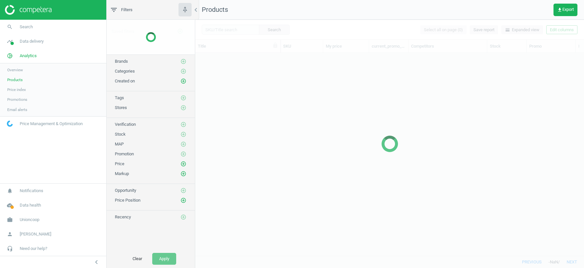
scroll to position [203, 389]
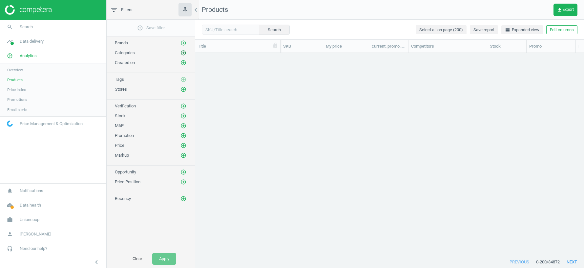
click at [184, 52] on icon "add_circle_outline" at bounding box center [184, 53] width 6 height 6
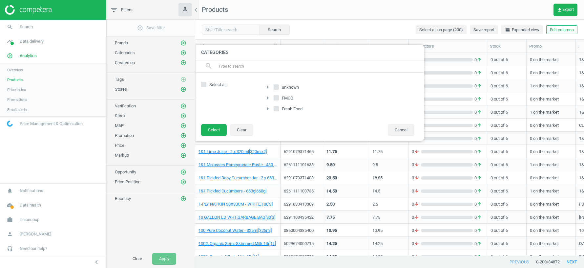
click at [471, 2] on div at bounding box center [487, 134] width 584 height 268
